Goal: Find specific page/section: Find specific page/section

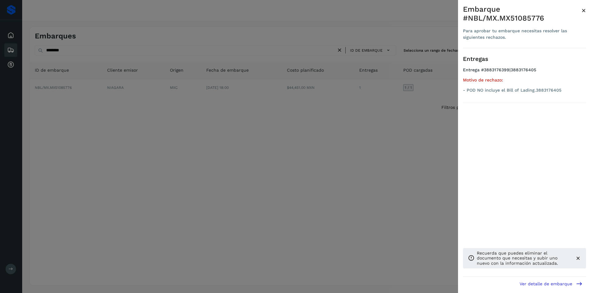
click at [217, 38] on div at bounding box center [295, 146] width 591 height 293
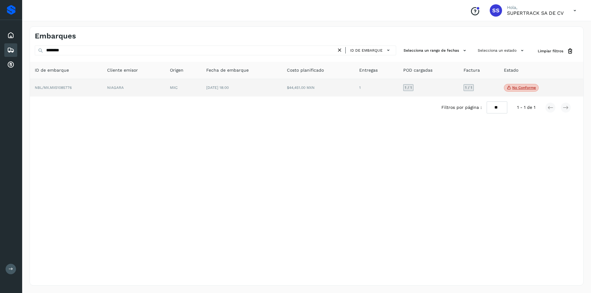
click at [430, 85] on td "1 / 1" at bounding box center [428, 88] width 60 height 18
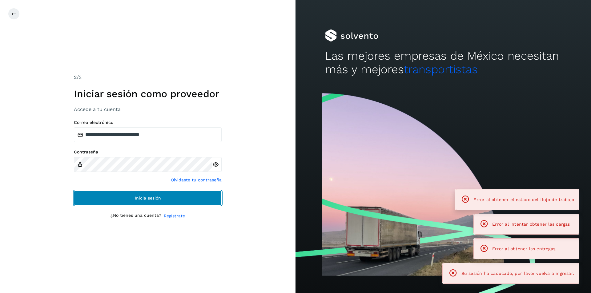
click at [134, 195] on button "Inicia sesión" at bounding box center [148, 198] width 148 height 15
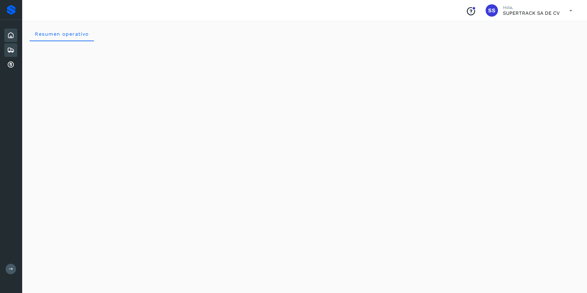
click at [14, 47] on icon at bounding box center [10, 49] width 7 height 7
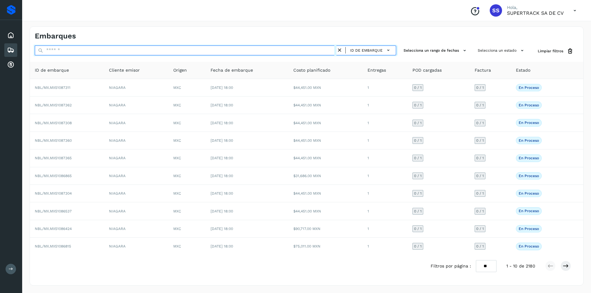
click at [91, 49] on input "text" at bounding box center [186, 51] width 302 height 10
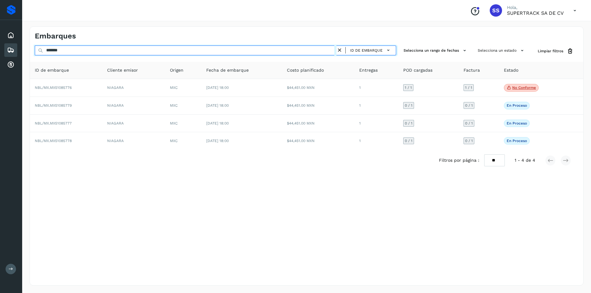
type input "********"
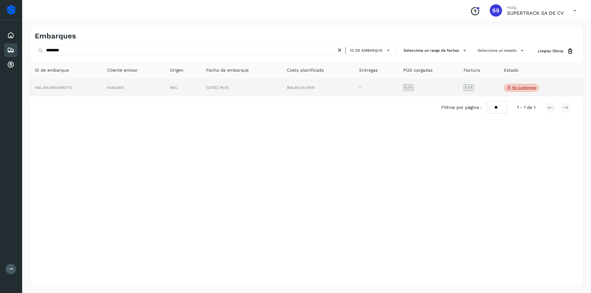
click at [298, 92] on td "$44,451.00 MXN" at bounding box center [318, 88] width 72 height 18
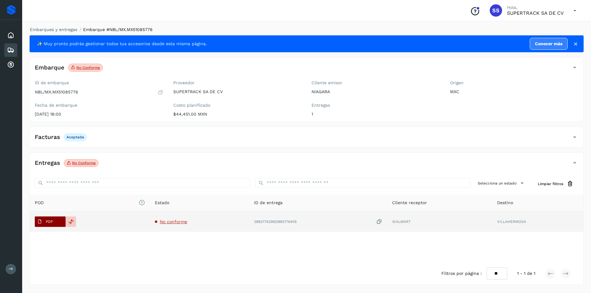
click at [49, 220] on p "PDF" at bounding box center [49, 222] width 7 height 4
